Goal: Task Accomplishment & Management: Complete application form

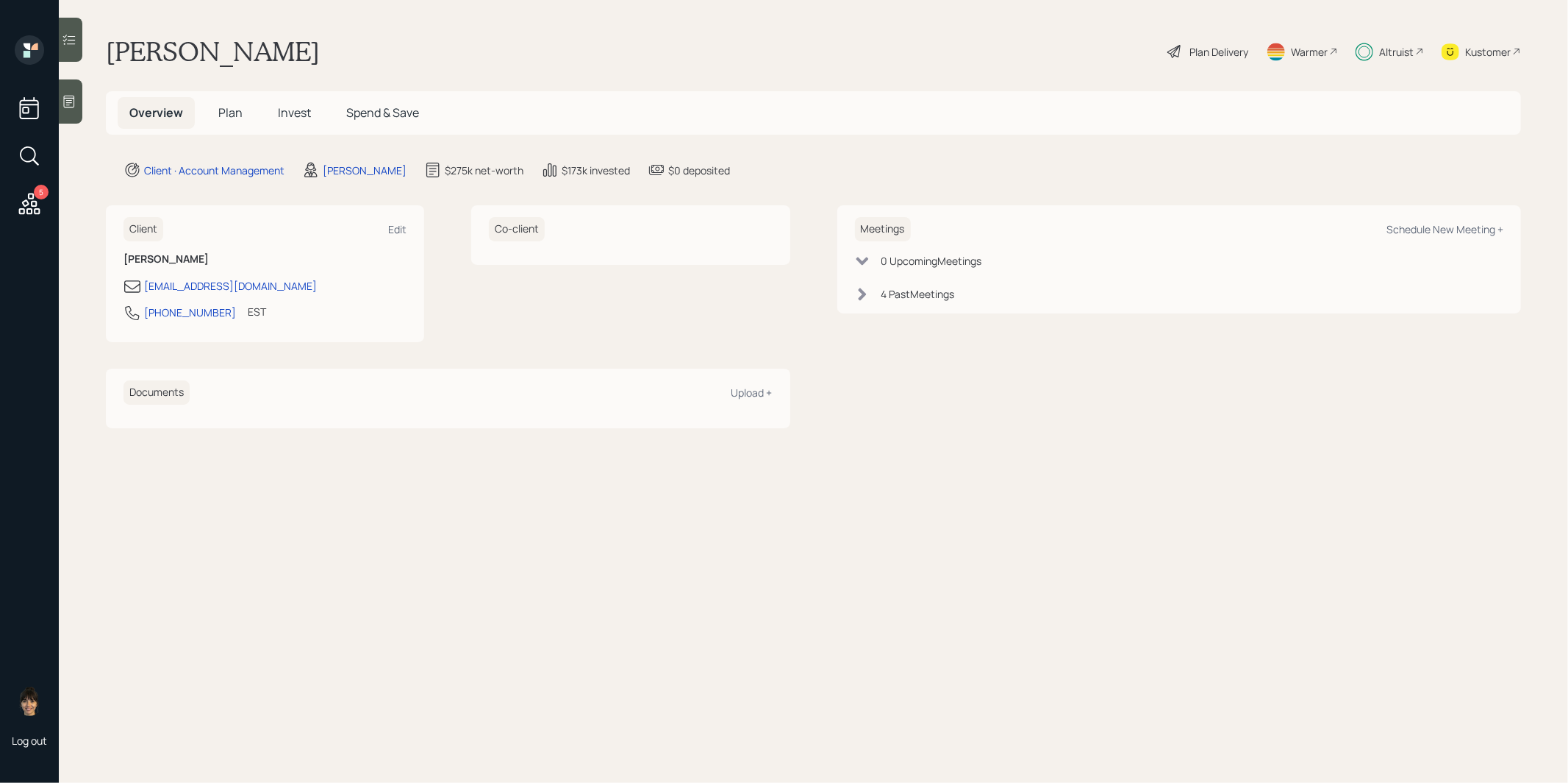
click at [226, 116] on span "Plan" at bounding box center [230, 112] width 24 height 16
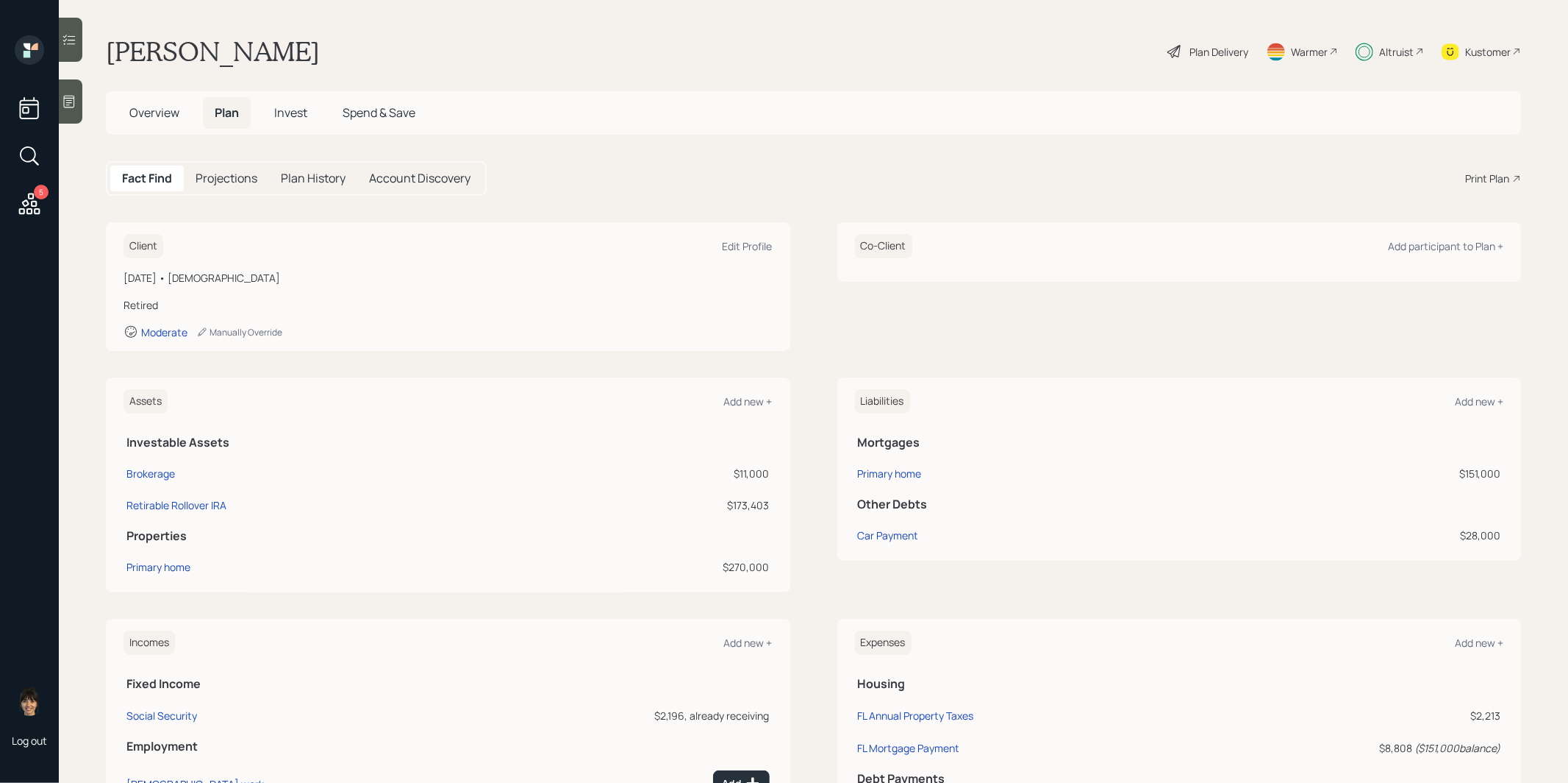
click at [1203, 47] on div "Plan Delivery" at bounding box center [1219, 52] width 59 height 15
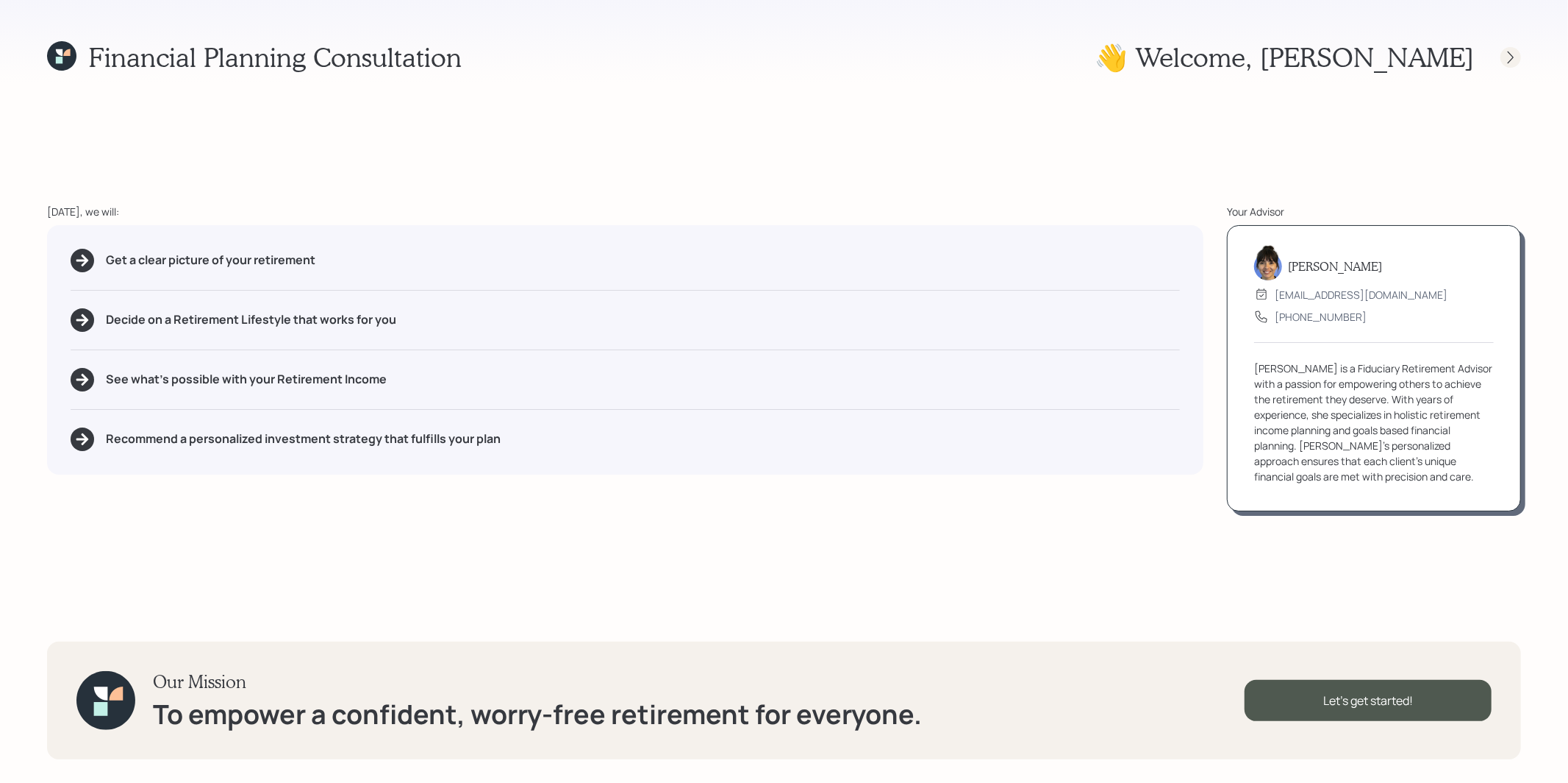
click at [1513, 61] on icon at bounding box center [1511, 57] width 15 height 15
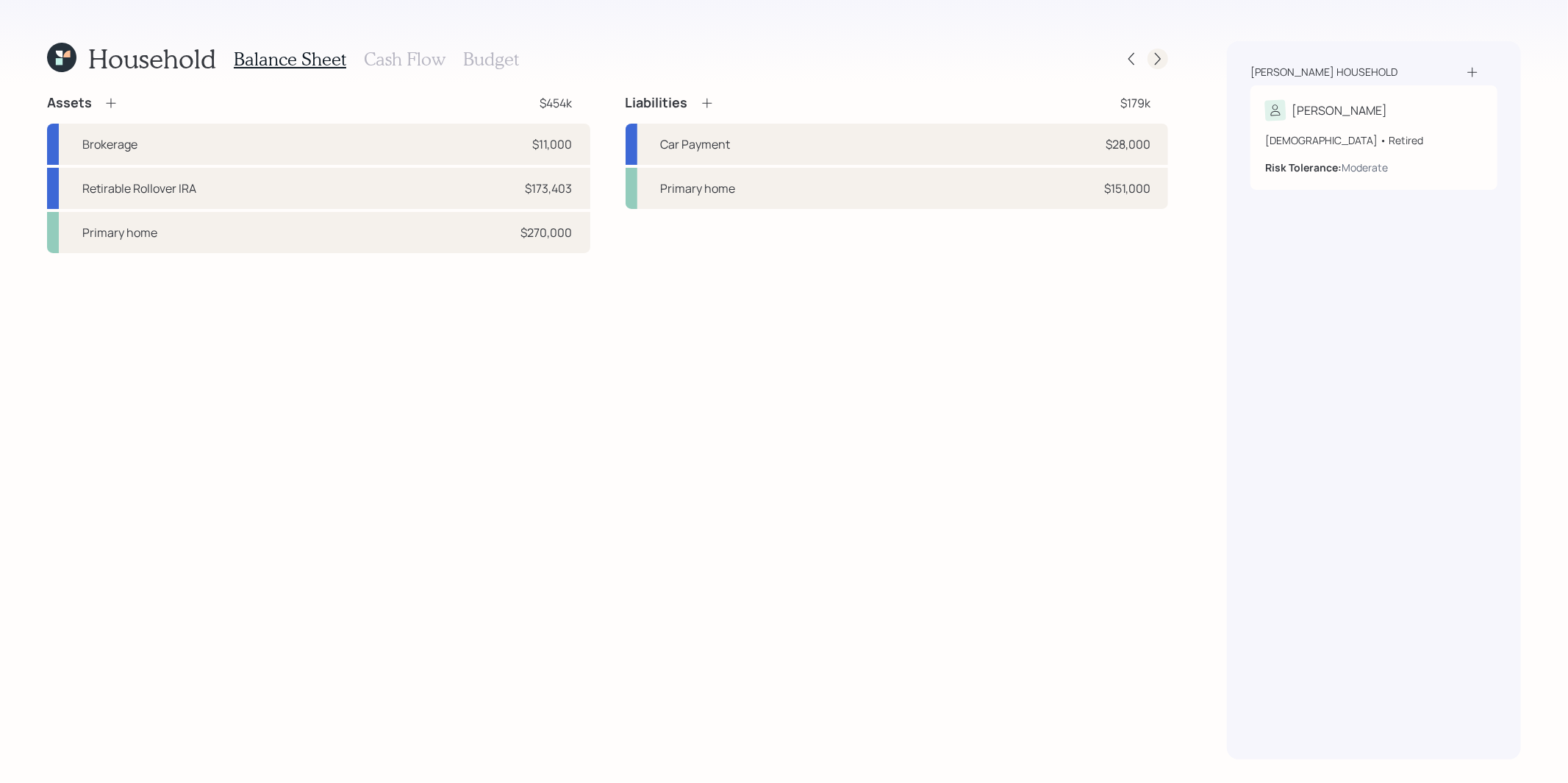
click at [1159, 60] on icon at bounding box center [1158, 59] width 6 height 12
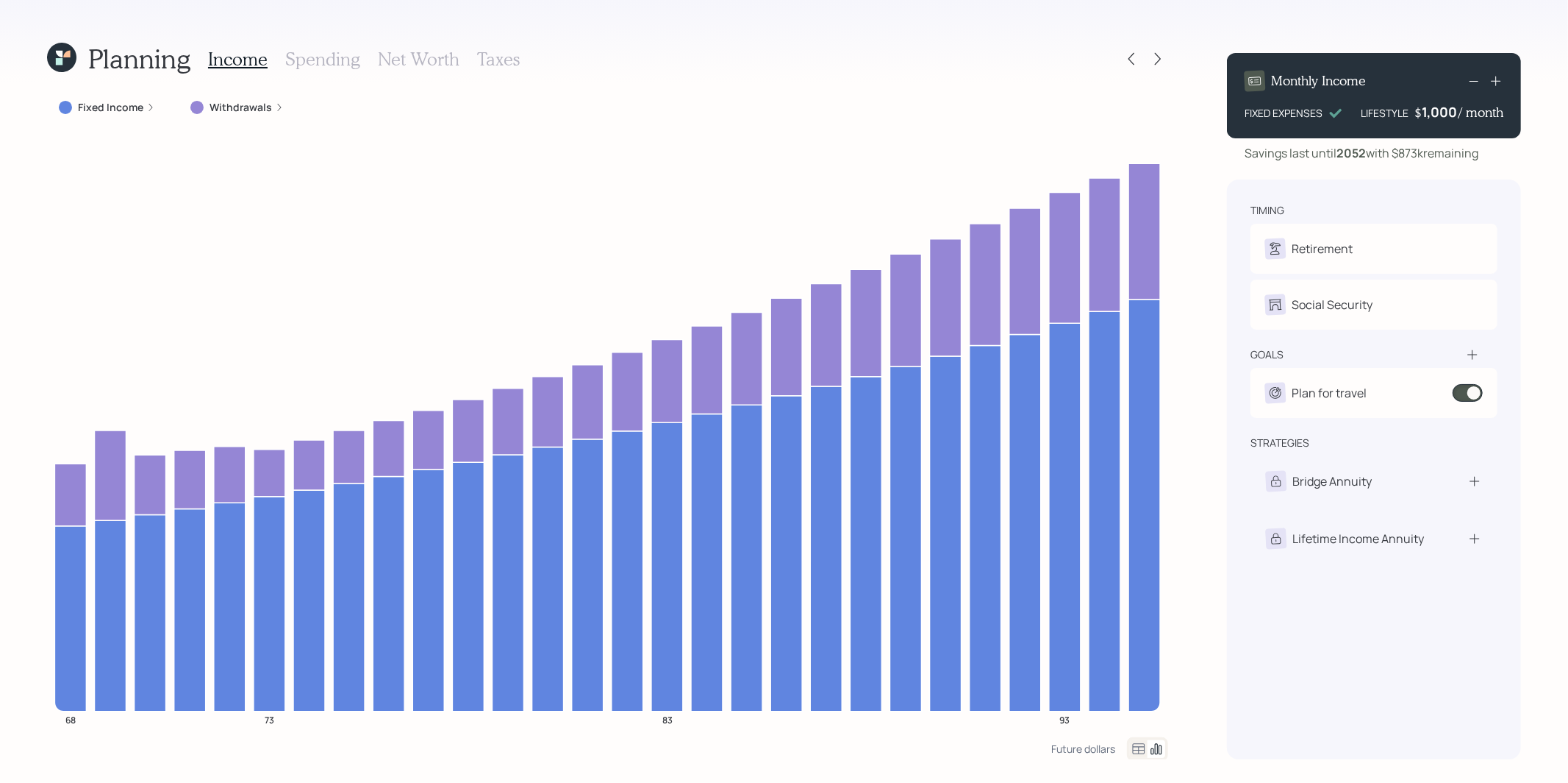
click at [69, 61] on icon at bounding box center [61, 57] width 29 height 29
